Goal: Task Accomplishment & Management: Use online tool/utility

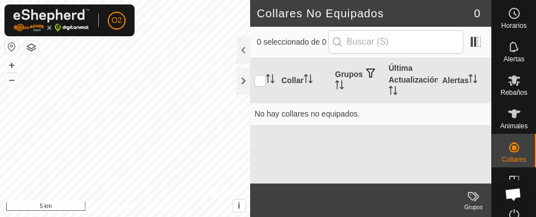
click at [10, 50] on button "button" at bounding box center [11, 46] width 13 height 13
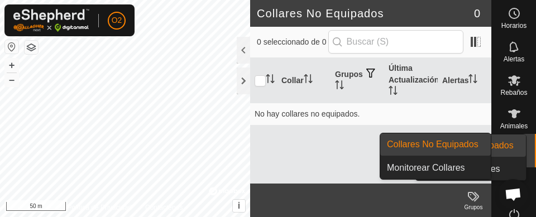
click at [509, 151] on icon at bounding box center [514, 147] width 10 height 10
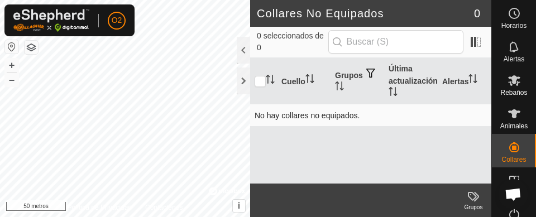
click at [365, 115] on td "No hay collares no equipados." at bounding box center [370, 115] width 241 height 22
click at [314, 124] on td "No hay collares no equipados." at bounding box center [370, 115] width 241 height 22
click at [512, 120] on icon at bounding box center [513, 113] width 13 height 13
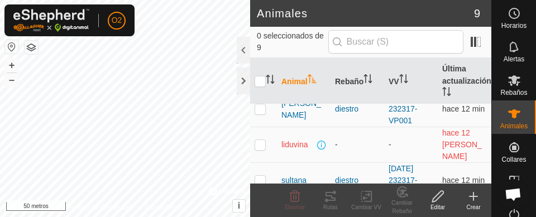
scroll to position [228, 0]
click at [261, 143] on td at bounding box center [263, 145] width 27 height 36
checkbox input "true"
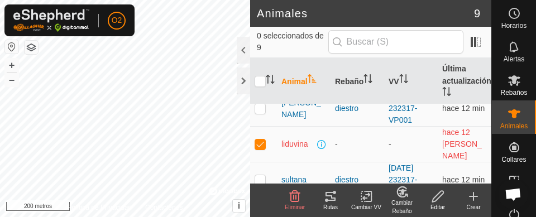
click at [291, 203] on div "Eliminar" at bounding box center [295, 207] width 36 height 8
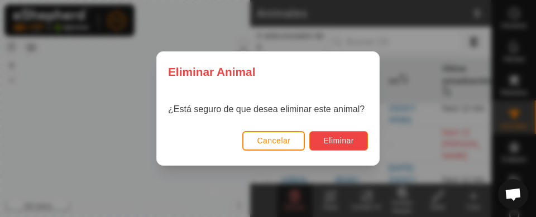
click at [344, 141] on font "Eliminar" at bounding box center [338, 140] width 31 height 9
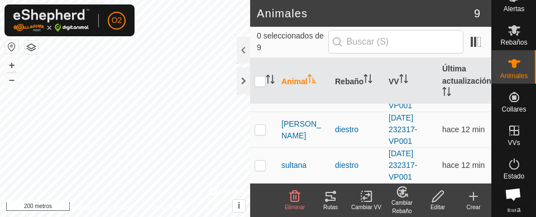
scroll to position [50, 0]
click at [515, 140] on div "VVs" at bounding box center [514, 134] width 44 height 33
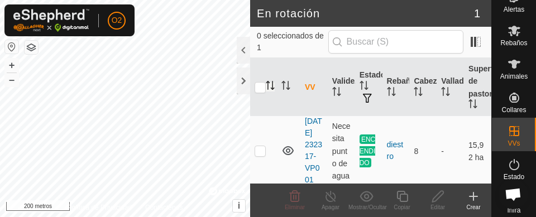
scroll to position [50, 0]
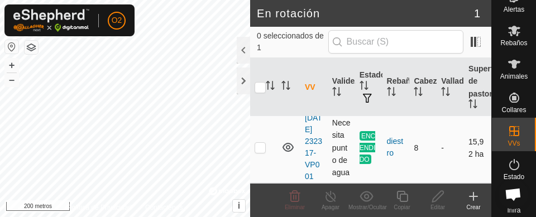
click at [253, 139] on td at bounding box center [263, 147] width 27 height 71
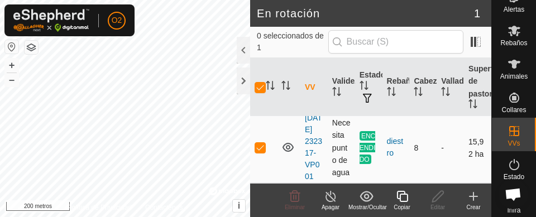
checkbox input "true"
click at [398, 195] on icon at bounding box center [402, 196] width 14 height 13
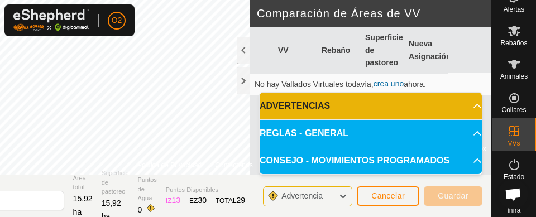
click at [391, 200] on span "Cancelar" at bounding box center [387, 195] width 33 height 9
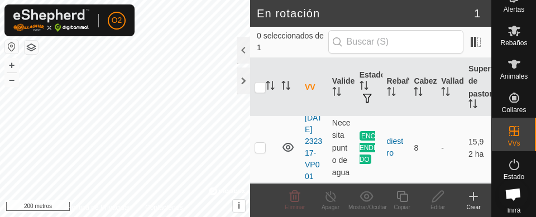
scroll to position [50, 0]
click at [478, 196] on icon at bounding box center [472, 196] width 13 height 13
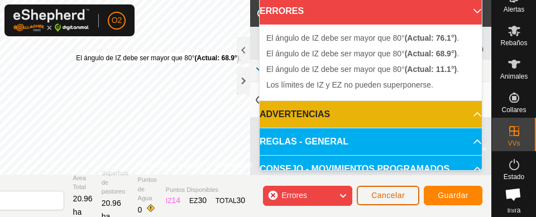
click at [391, 201] on button "Cancelar" at bounding box center [388, 196] width 62 height 20
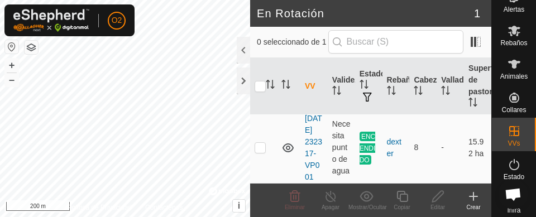
scroll to position [48, 0]
click at [475, 199] on icon at bounding box center [472, 196] width 13 height 13
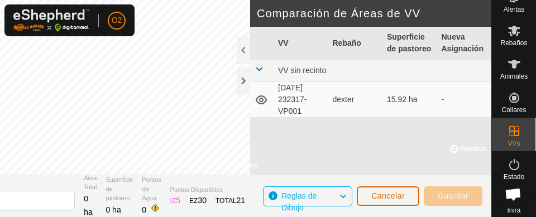
click at [402, 203] on button "Cancelar" at bounding box center [388, 196] width 62 height 20
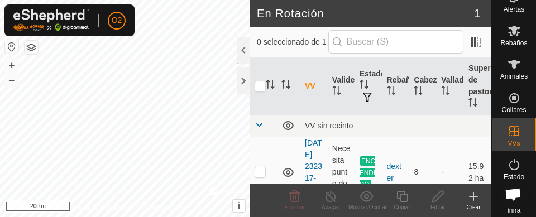
click at [474, 203] on icon at bounding box center [472, 196] width 13 height 13
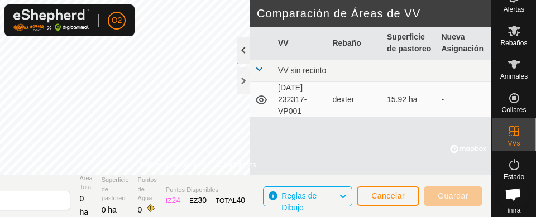
click at [237, 56] on div at bounding box center [243, 50] width 13 height 27
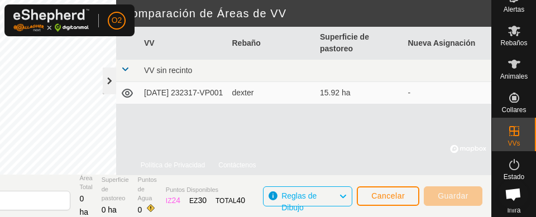
click at [111, 80] on div at bounding box center [109, 81] width 13 height 27
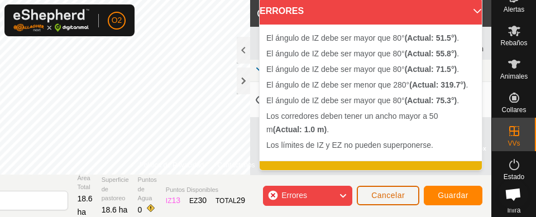
click at [400, 196] on span "Cancelar" at bounding box center [387, 195] width 33 height 9
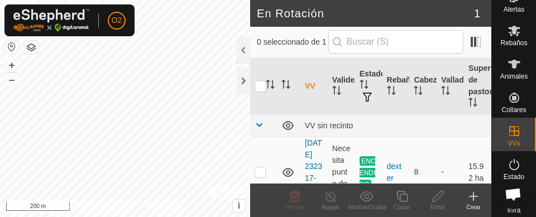
click at [476, 201] on icon at bounding box center [472, 196] width 13 height 13
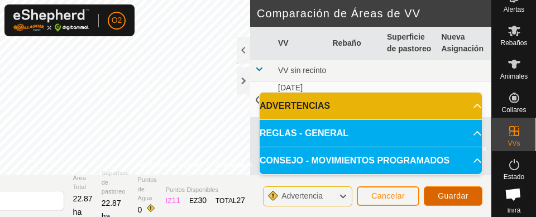
click at [463, 200] on button "Guardar" at bounding box center [452, 196] width 59 height 20
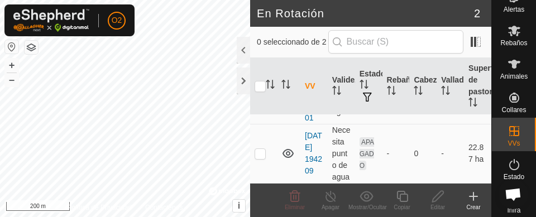
scroll to position [109, 0]
click at [259, 165] on td at bounding box center [263, 153] width 27 height 59
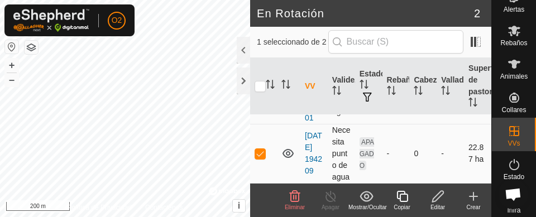
click at [263, 156] on p-checkbox at bounding box center [259, 153] width 11 height 9
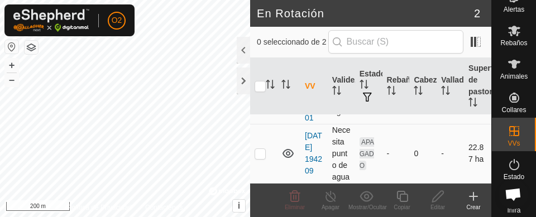
checkbox input "false"
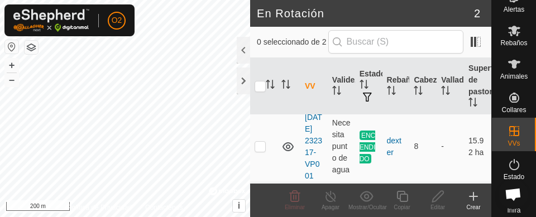
scroll to position [26, 0]
click at [261, 150] on p-checkbox at bounding box center [259, 145] width 11 height 9
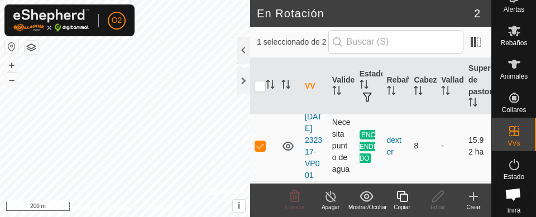
click at [263, 163] on td at bounding box center [263, 145] width 27 height 71
checkbox input "false"
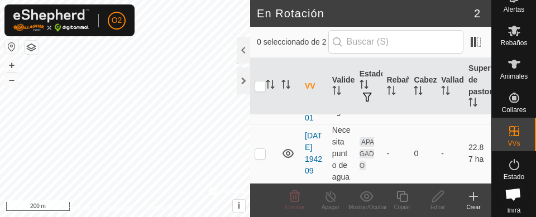
scroll to position [119, 0]
click at [260, 155] on td at bounding box center [263, 153] width 27 height 59
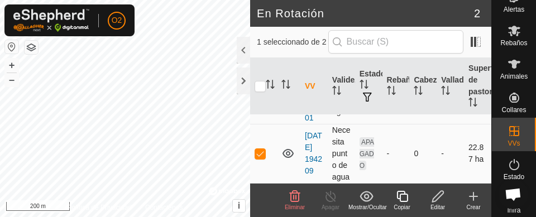
click at [261, 151] on p-checkbox at bounding box center [259, 153] width 11 height 9
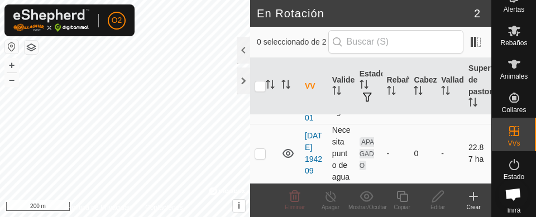
checkbox input "false"
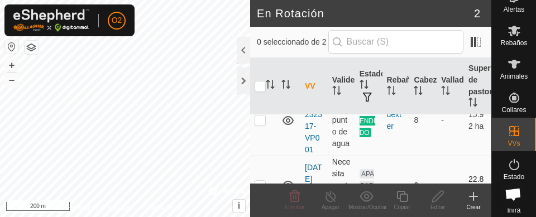
scroll to position [49, 0]
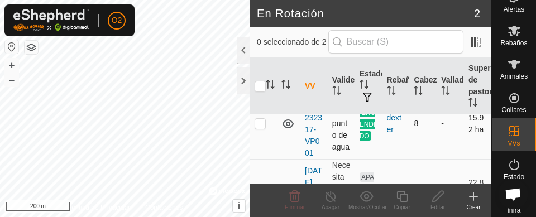
click at [259, 141] on td at bounding box center [263, 123] width 27 height 71
checkbox input "true"
click at [503, 40] on span "Rebaños" at bounding box center [513, 43] width 27 height 7
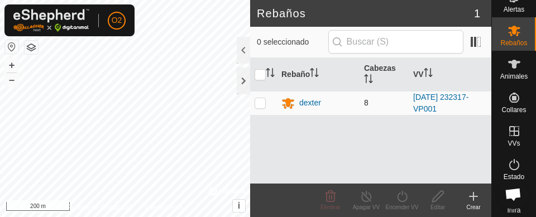
click at [260, 105] on p-checkbox at bounding box center [259, 102] width 11 height 9
checkbox input "true"
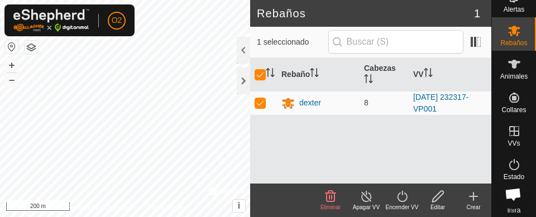
click at [405, 201] on icon at bounding box center [402, 196] width 14 height 13
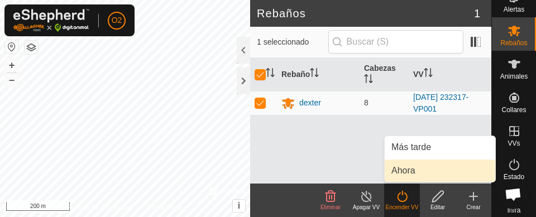
click at [417, 171] on link "Ahora" at bounding box center [439, 171] width 110 height 22
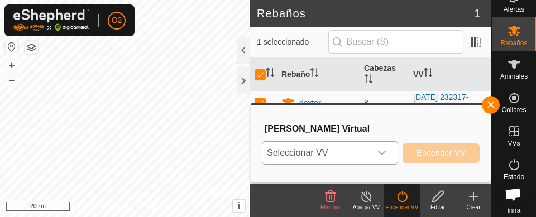
click at [383, 151] on icon "dropdown trigger" at bounding box center [381, 152] width 9 height 9
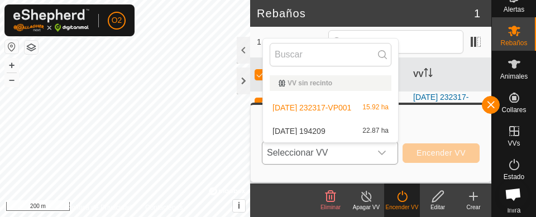
click at [325, 131] on span "2025-09-19 194209" at bounding box center [298, 131] width 53 height 8
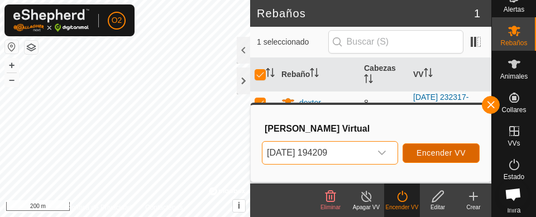
click at [437, 152] on span "Encender VV" at bounding box center [440, 152] width 49 height 9
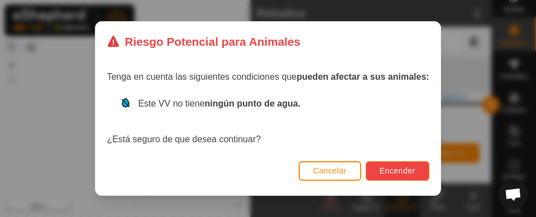
click at [411, 170] on span "Encender" at bounding box center [397, 170] width 36 height 9
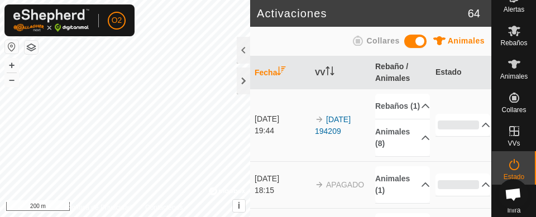
click at [509, 132] on icon at bounding box center [514, 131] width 10 height 10
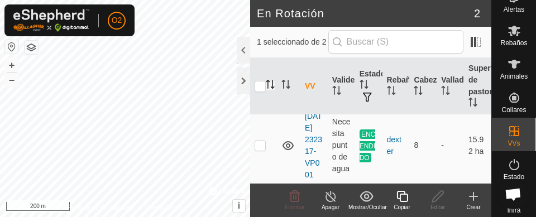
scroll to position [26, 0]
click at [259, 151] on p-checkbox at bounding box center [259, 146] width 11 height 9
checkbox input "true"
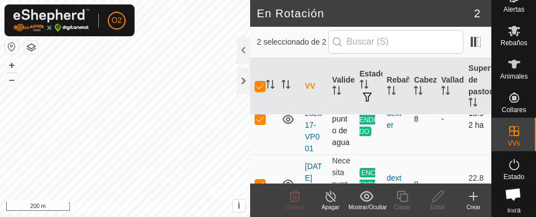
scroll to position [52, 0]
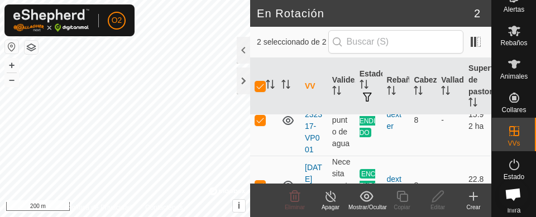
click at [329, 195] on line at bounding box center [330, 196] width 9 height 9
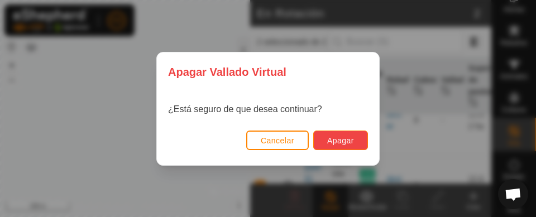
click at [348, 142] on span "Apagar" at bounding box center [340, 140] width 27 height 9
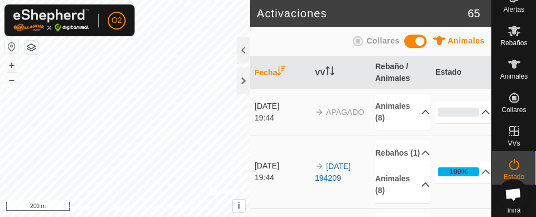
click at [507, 103] on icon at bounding box center [513, 97] width 13 height 13
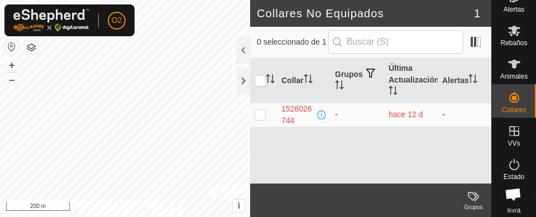
click at [261, 118] on p-checkbox at bounding box center [259, 114] width 11 height 9
checkbox input "true"
click at [473, 197] on icon at bounding box center [472, 196] width 13 height 13
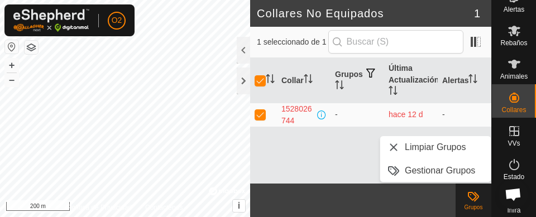
click at [315, 160] on div "Collar Grupos Última Actualización Alertas 1528026744 - hace 12 d -" at bounding box center [370, 121] width 241 height 126
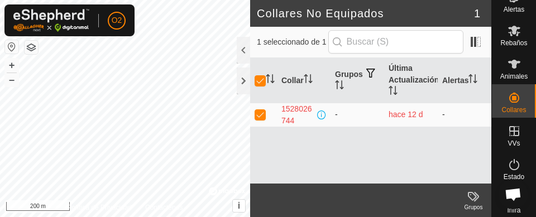
click at [260, 114] on p-checkbox at bounding box center [259, 114] width 11 height 9
checkbox input "false"
click at [512, 66] on icon at bounding box center [513, 63] width 13 height 13
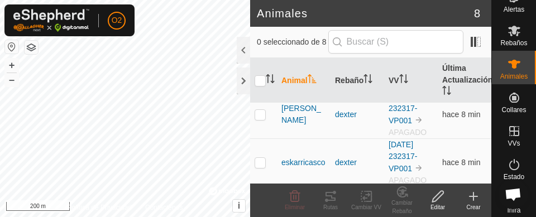
scroll to position [157, 0]
click at [478, 201] on icon at bounding box center [472, 196] width 13 height 13
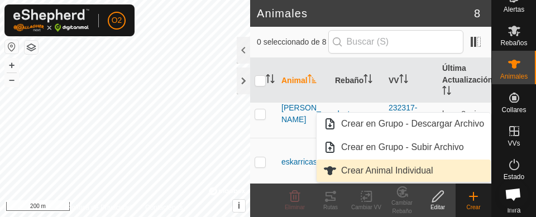
click at [421, 170] on span "Crear Animal Individual" at bounding box center [387, 170] width 92 height 13
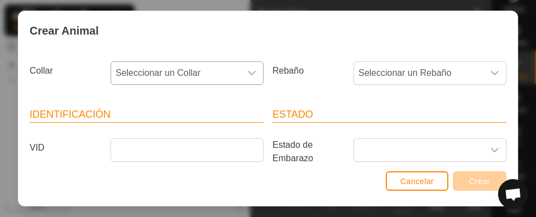
click at [254, 75] on div "dropdown trigger" at bounding box center [251, 73] width 22 height 22
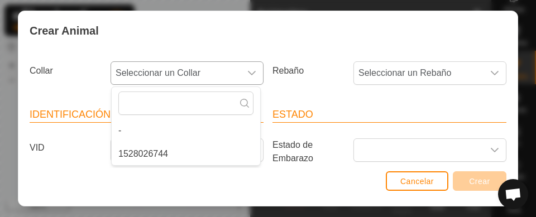
click at [157, 163] on li "1528026744" at bounding box center [186, 154] width 148 height 22
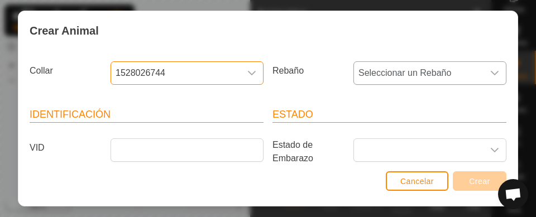
click at [490, 74] on icon "dropdown trigger" at bounding box center [494, 73] width 9 height 9
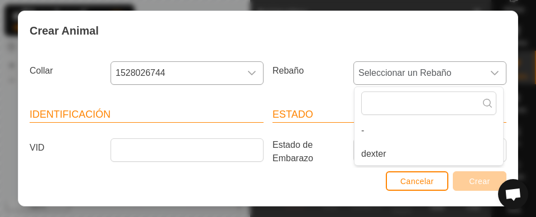
click at [370, 158] on span "dexter" at bounding box center [373, 153] width 25 height 13
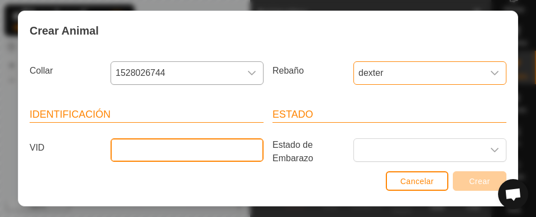
click at [205, 147] on input "VID" at bounding box center [186, 149] width 153 height 23
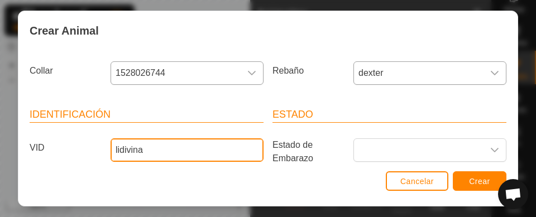
type input "lidivina"
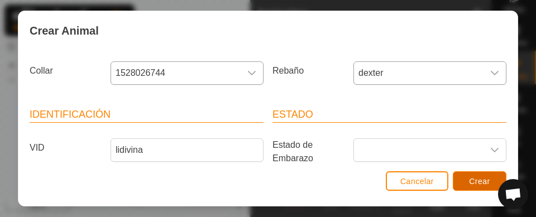
click at [469, 182] on span "Crear" at bounding box center [479, 181] width 21 height 9
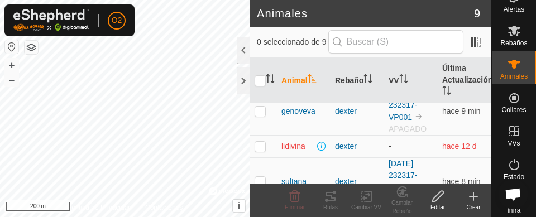
scroll to position [300, 0]
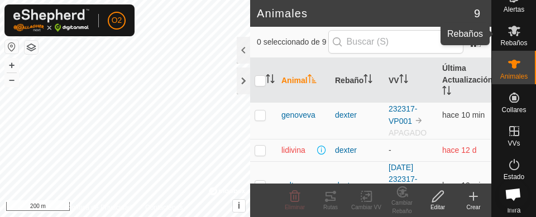
click at [507, 26] on icon at bounding box center [513, 30] width 13 height 13
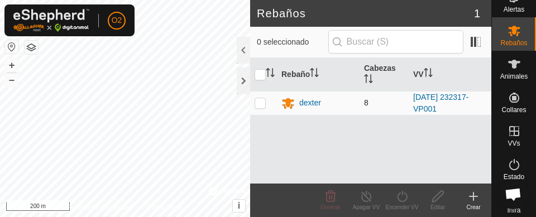
click at [263, 100] on p-checkbox at bounding box center [259, 102] width 11 height 9
checkbox input "true"
click at [403, 195] on icon at bounding box center [402, 196] width 14 height 13
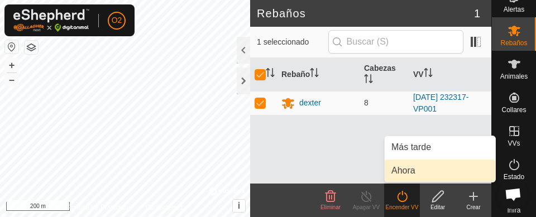
click at [412, 170] on link "Ahora" at bounding box center [439, 171] width 110 height 22
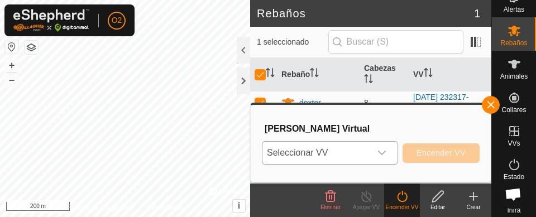
click at [383, 154] on icon "dropdown trigger" at bounding box center [382, 153] width 8 height 4
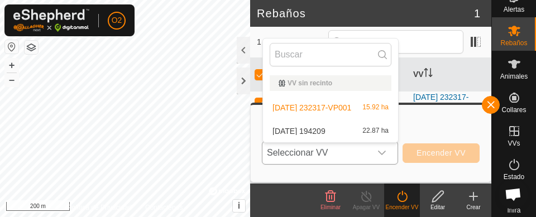
click at [329, 127] on li "2025-09-19 194209 22.87 ha" at bounding box center [330, 131] width 135 height 22
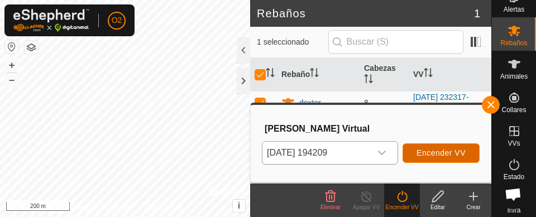
click at [440, 153] on span "Encender VV" at bounding box center [440, 152] width 49 height 9
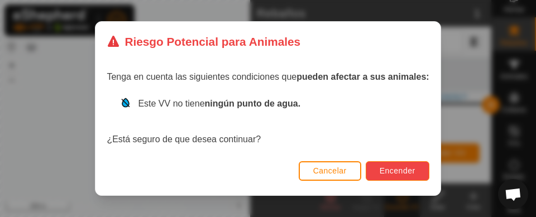
click at [392, 171] on span "Encender" at bounding box center [397, 170] width 36 height 9
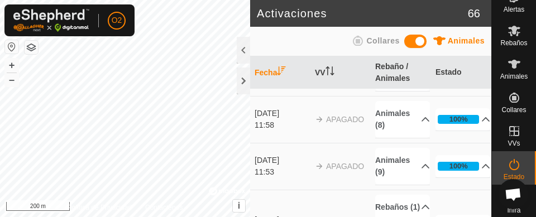
scroll to position [163, 0]
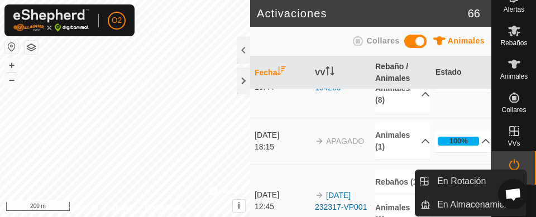
click at [509, 131] on icon at bounding box center [514, 131] width 10 height 10
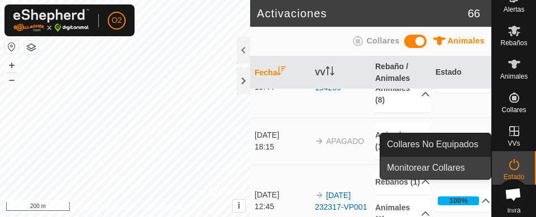
click at [414, 170] on link "Monitorear Collares" at bounding box center [435, 168] width 110 height 22
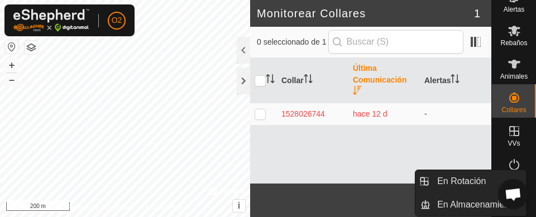
click at [510, 127] on icon at bounding box center [513, 130] width 13 height 13
click at [504, 138] on es-virtualpaddocks-svg-icon at bounding box center [514, 131] width 20 height 18
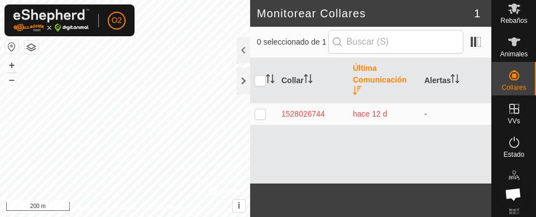
scroll to position [83, 0]
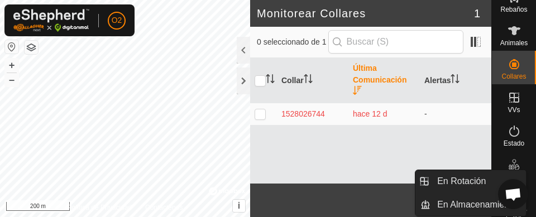
click at [507, 96] on icon at bounding box center [513, 97] width 13 height 13
click at [512, 104] on icon at bounding box center [513, 97] width 13 height 13
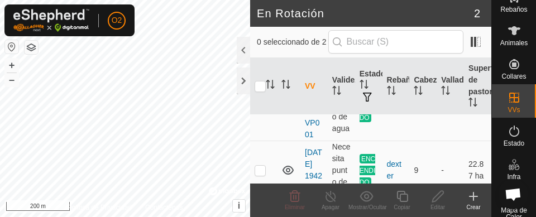
scroll to position [89, 0]
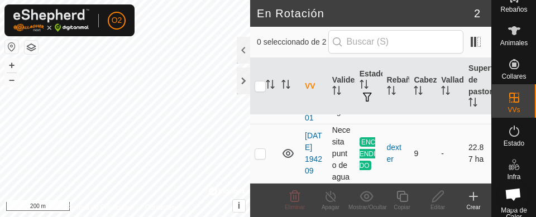
click at [257, 158] on p-checkbox at bounding box center [259, 153] width 11 height 9
checkbox input "true"
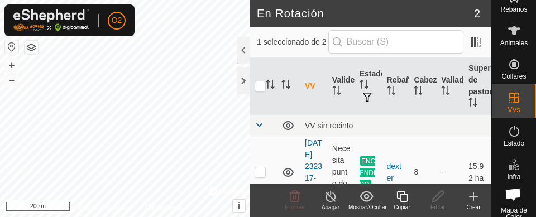
scroll to position [22, 0]
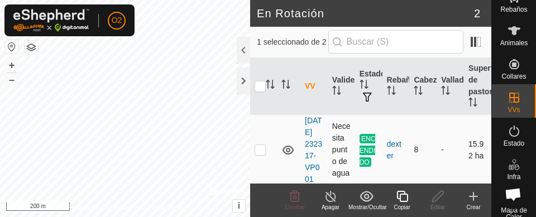
click at [261, 154] on p-checkbox at bounding box center [259, 149] width 11 height 9
checkbox input "true"
click at [256, 154] on p-checkbox at bounding box center [259, 149] width 11 height 9
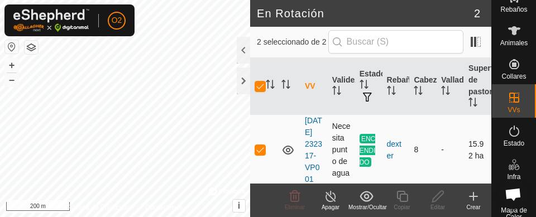
checkbox input "false"
click at [256, 154] on p-checkbox at bounding box center [259, 149] width 11 height 9
checkbox input "true"
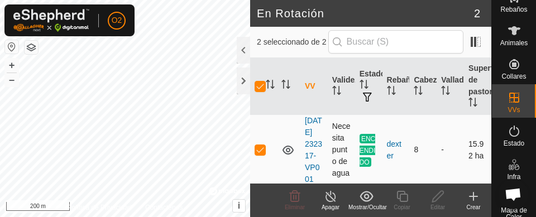
click at [256, 154] on p-checkbox at bounding box center [259, 149] width 11 height 9
checkbox input "false"
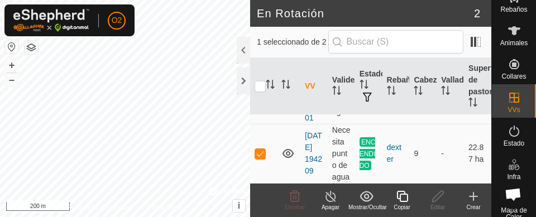
scroll to position [119, 0]
click at [509, 133] on icon at bounding box center [513, 130] width 13 height 13
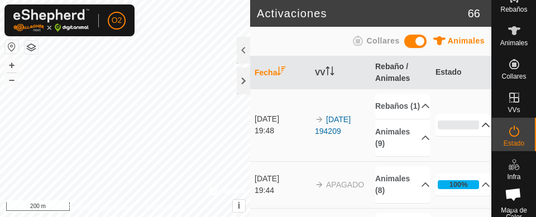
click at [469, 127] on p-accordion-header "0%" at bounding box center [462, 125] width 55 height 22
